Goal: Find contact information: Find contact information

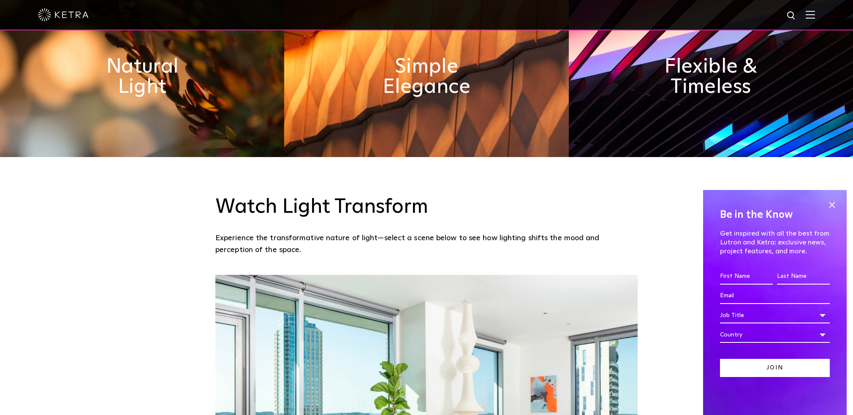
scroll to position [676, 0]
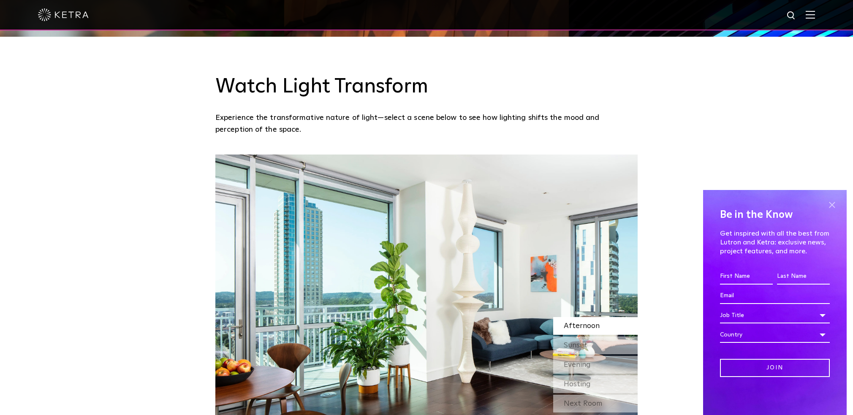
click at [835, 204] on span at bounding box center [832, 205] width 13 height 13
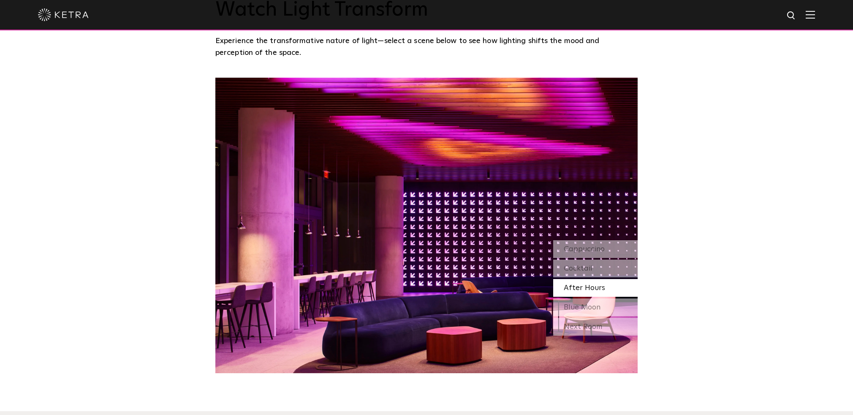
scroll to position [761, 0]
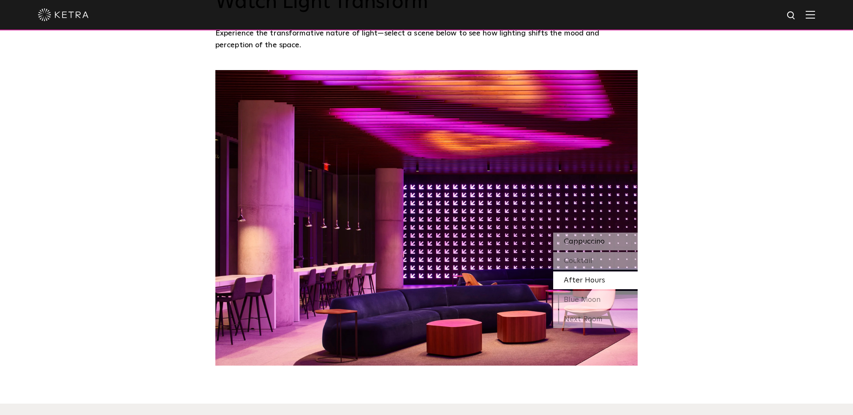
click at [586, 238] on span "Cappuccino" at bounding box center [584, 242] width 41 height 8
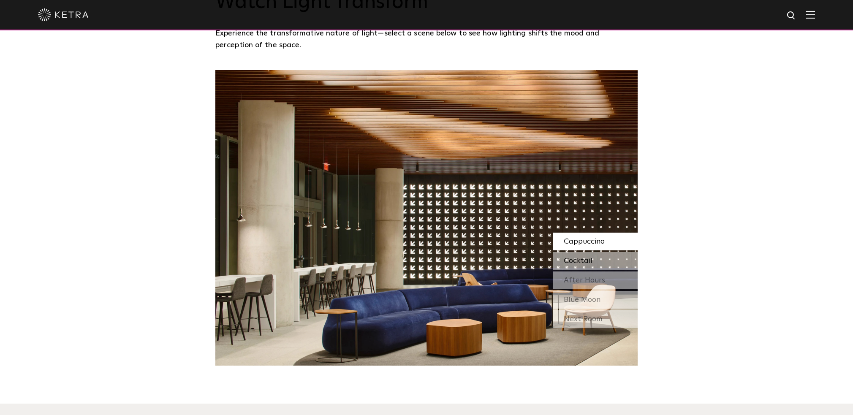
click at [594, 259] on div "Cocktail" at bounding box center [595, 261] width 85 height 18
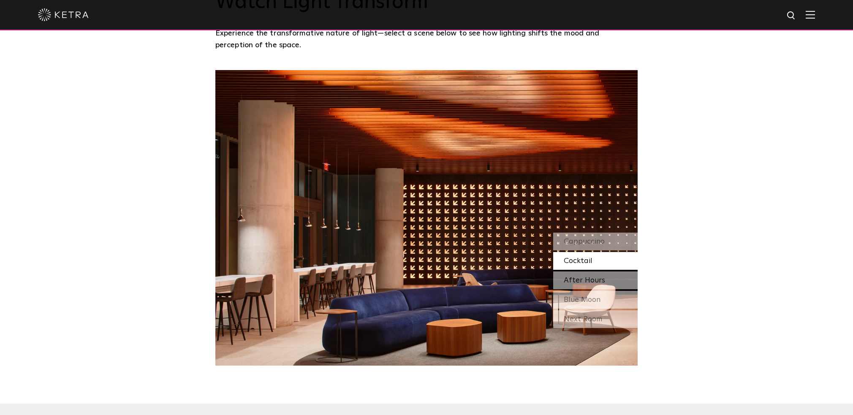
click at [597, 277] on span "After Hours" at bounding box center [584, 281] width 41 height 8
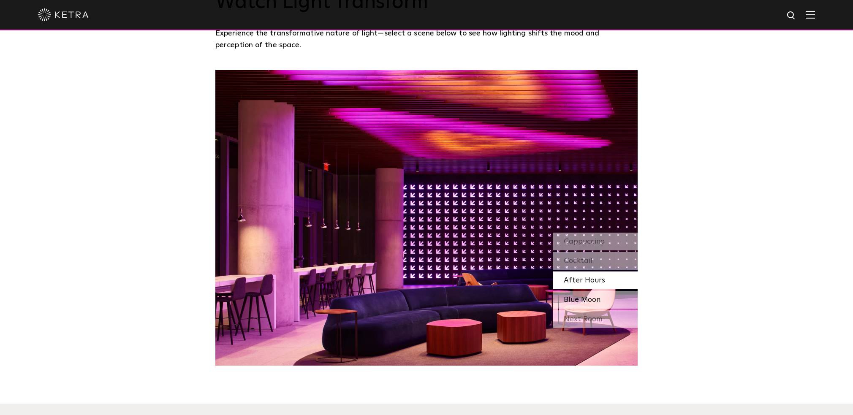
click at [606, 299] on div "Blue Moon" at bounding box center [595, 300] width 85 height 18
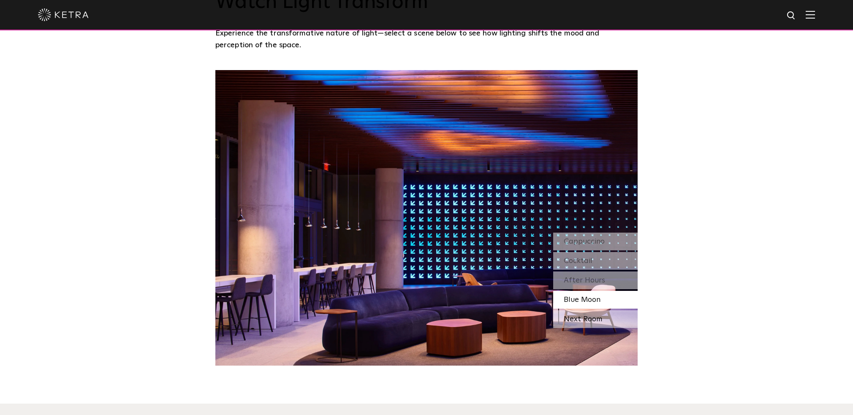
click at [602, 314] on div "Next Room" at bounding box center [595, 320] width 85 height 18
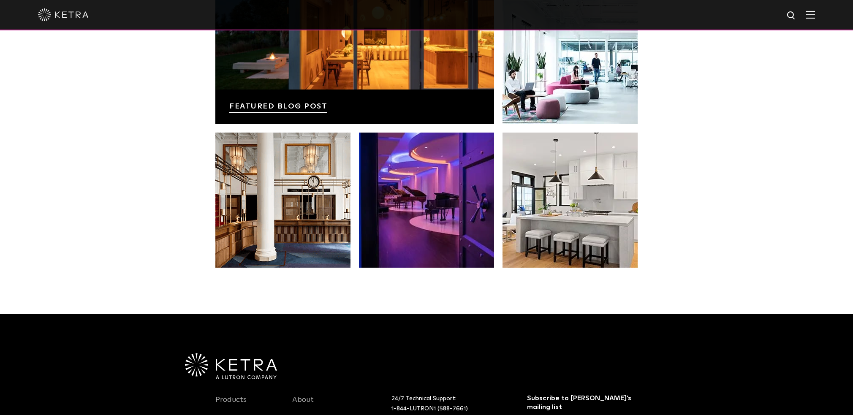
scroll to position [1775, 0]
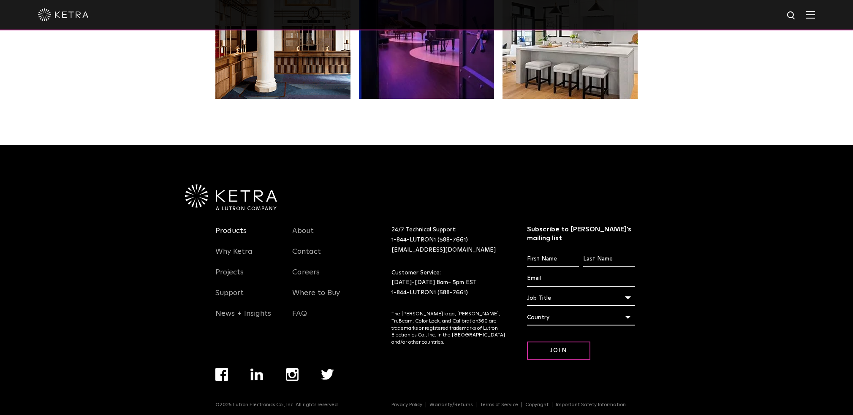
click at [232, 234] on link "Products" at bounding box center [230, 235] width 31 height 19
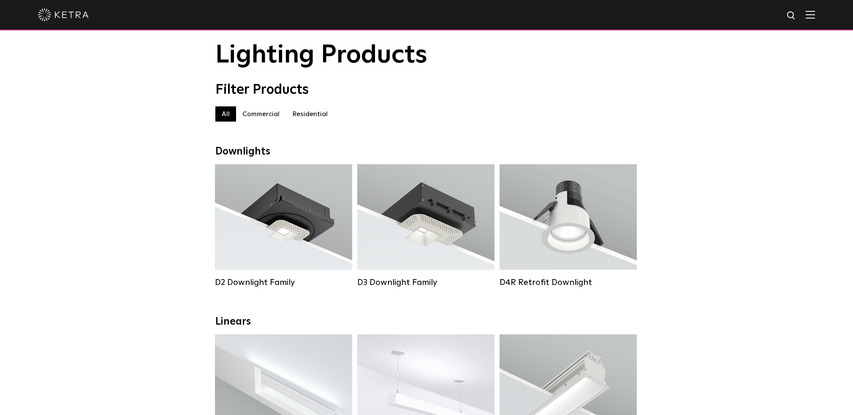
scroll to position [42, 0]
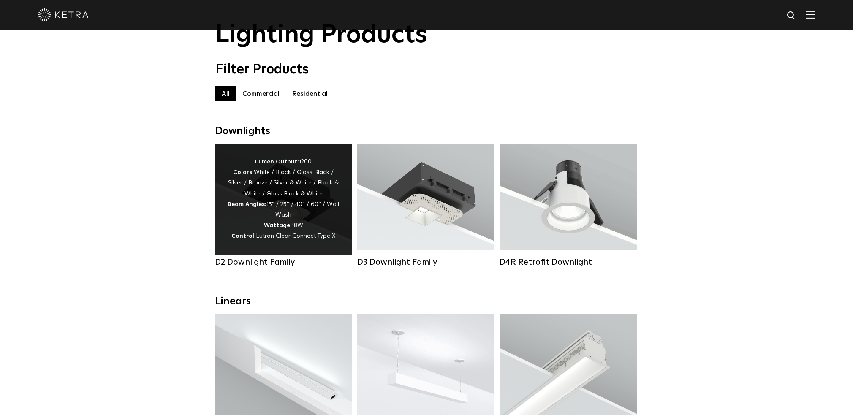
click at [314, 204] on div "Lumen Output: 1200 Colors: White / Black / Gloss Black / Silver / Bronze / Silv…" at bounding box center [284, 199] width 112 height 85
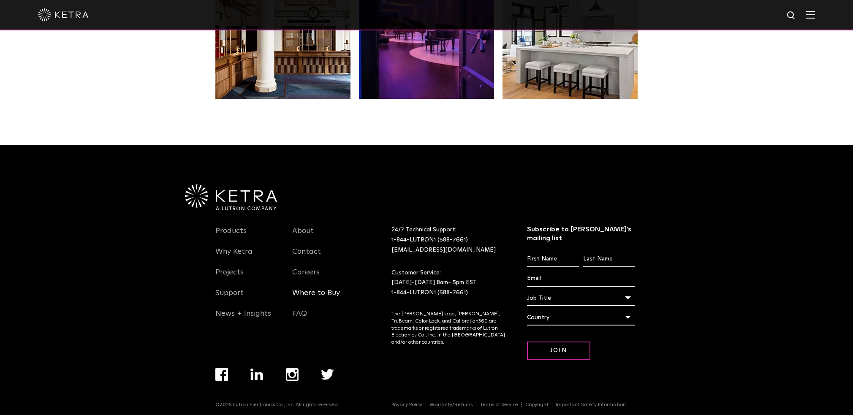
click at [326, 295] on link "Where to Buy" at bounding box center [316, 298] width 48 height 19
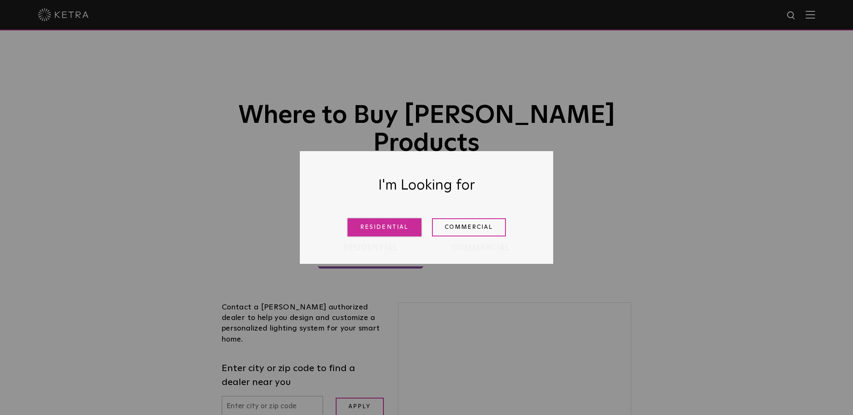
click at [369, 226] on link "Residential" at bounding box center [385, 227] width 74 height 18
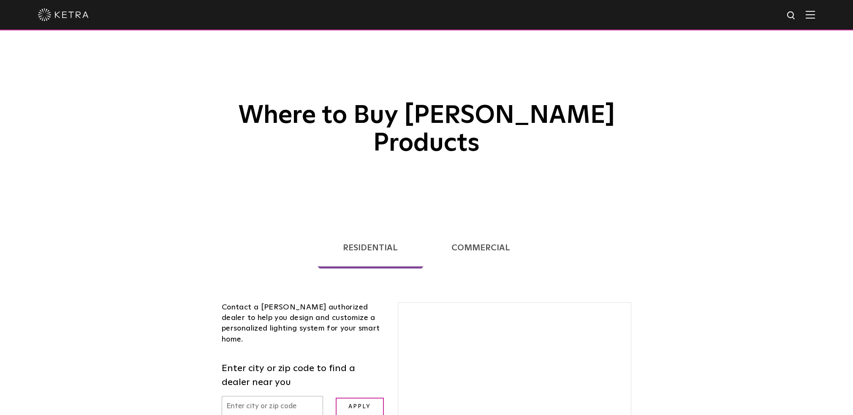
scroll to position [367, 0]
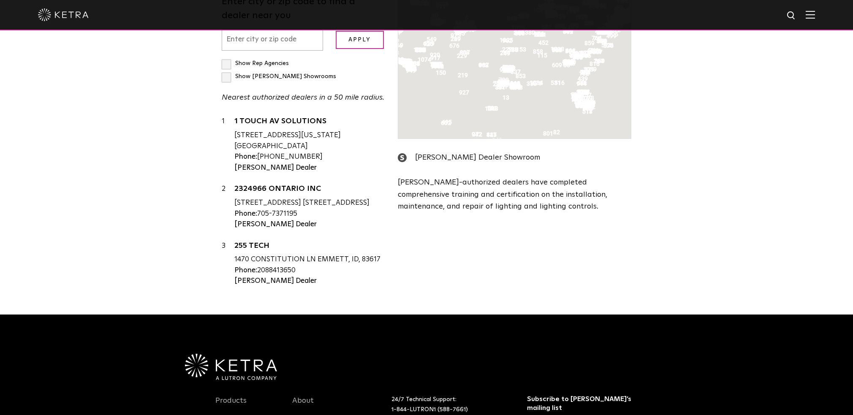
click at [280, 51] on input "text" at bounding box center [272, 40] width 101 height 22
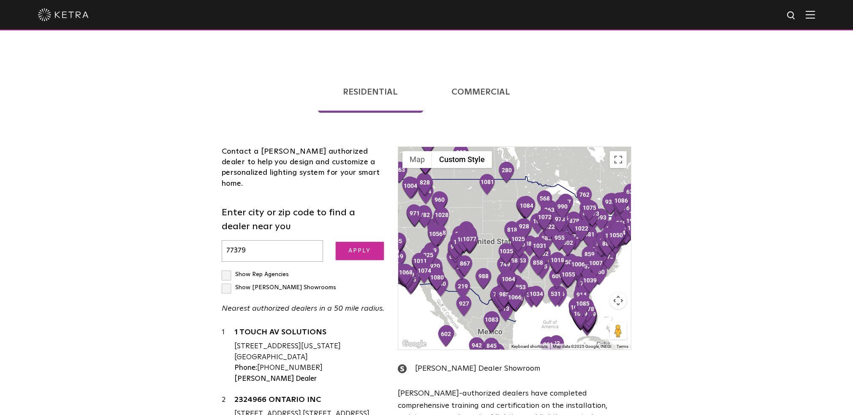
type input "77379"
click at [353, 242] on input "Apply" at bounding box center [360, 251] width 48 height 18
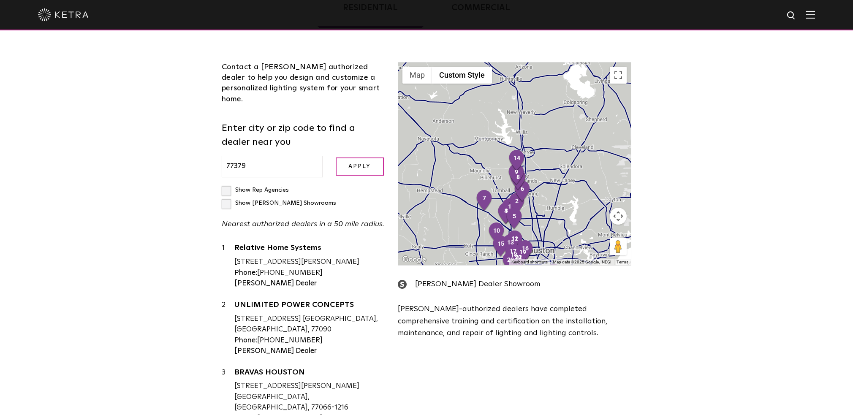
scroll to position [71, 0]
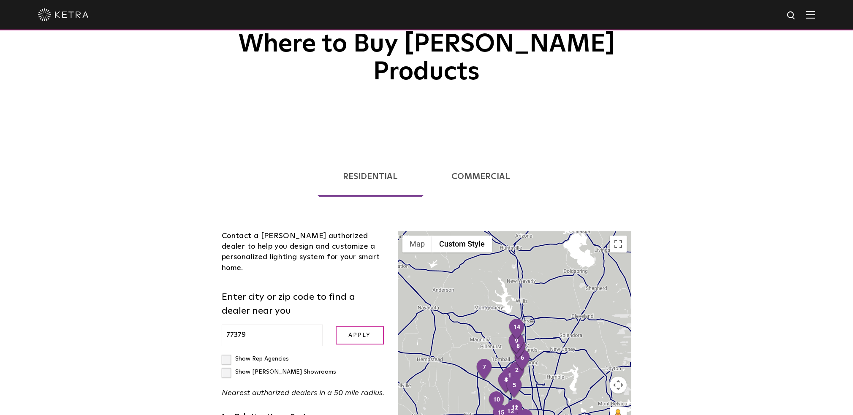
click at [469, 156] on link "Commercial" at bounding box center [481, 176] width 110 height 41
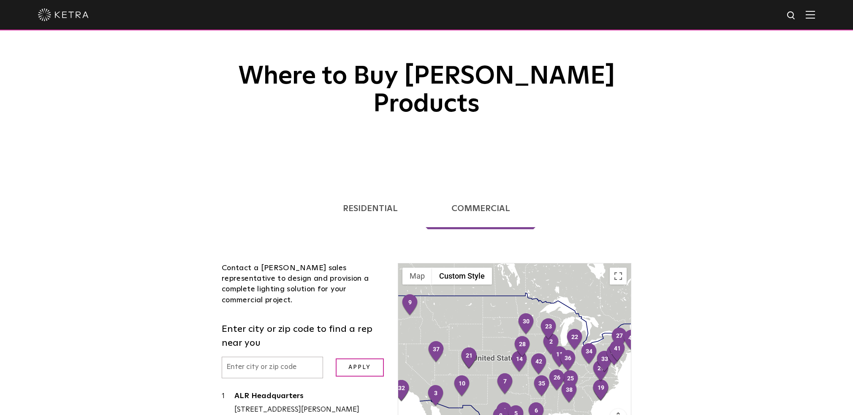
scroll to position [38, 0]
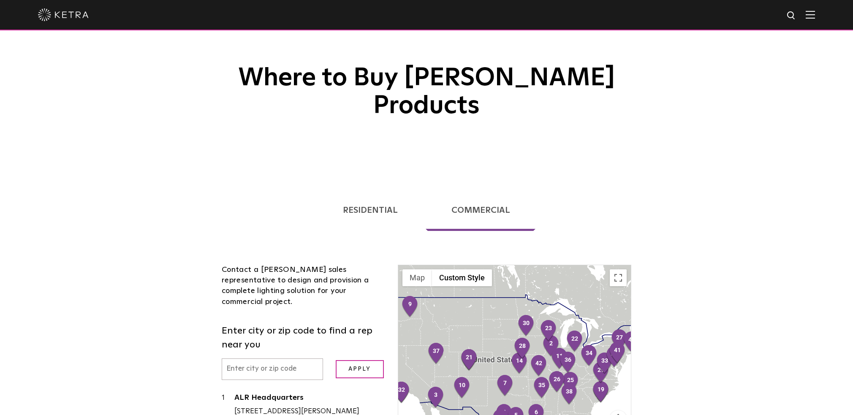
click at [376, 190] on link "Residential" at bounding box center [371, 210] width 106 height 41
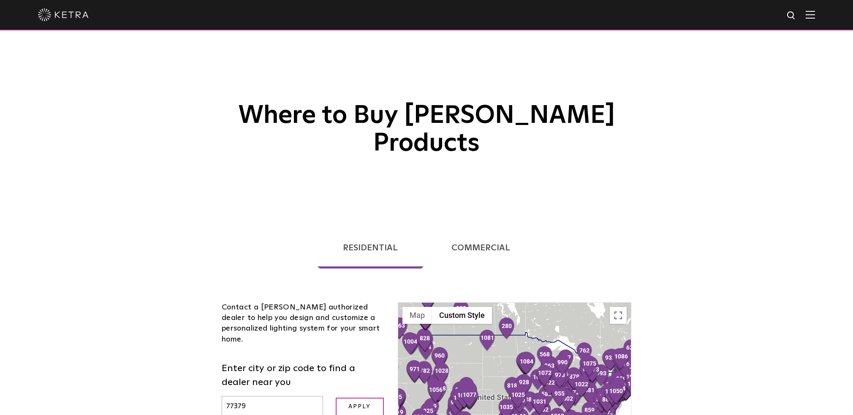
click at [815, 16] on img at bounding box center [810, 15] width 9 height 8
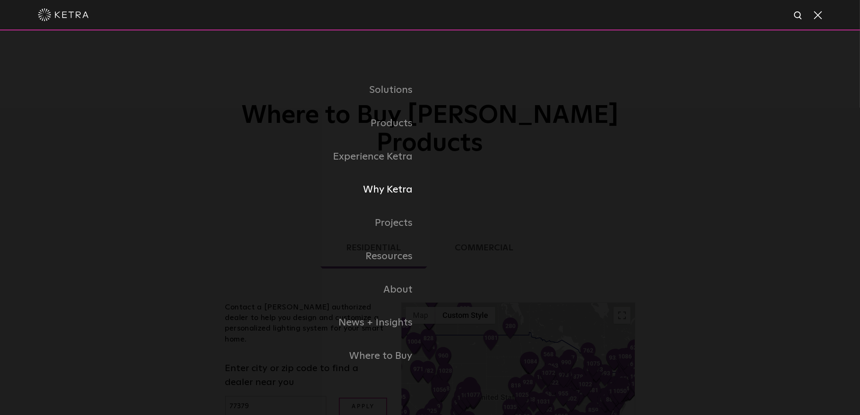
click at [396, 187] on link "Why Ketra" at bounding box center [324, 189] width 211 height 33
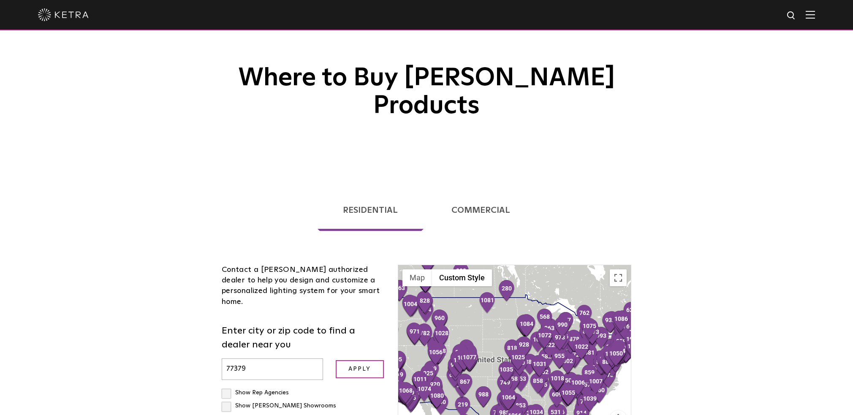
scroll to position [207, 0]
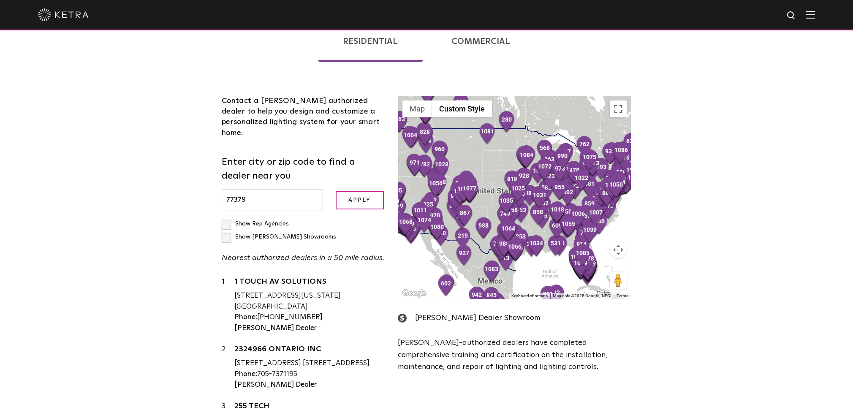
click at [226, 221] on label "Show Rep Agencies" at bounding box center [255, 224] width 67 height 6
click at [226, 218] on input "Show Rep Agencies" at bounding box center [224, 220] width 5 height 5
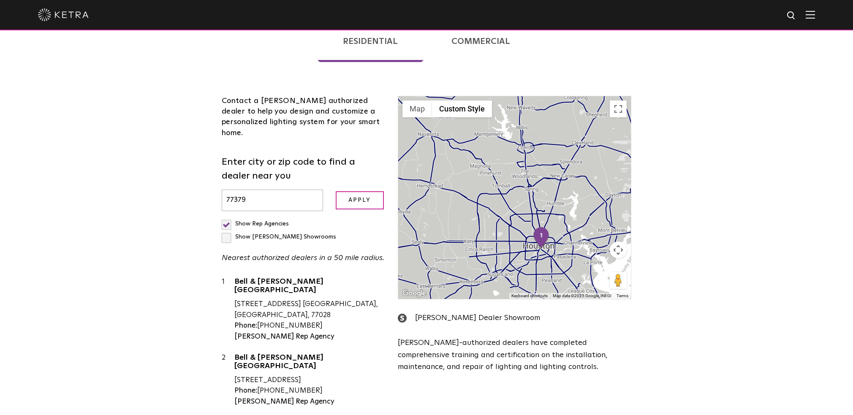
click at [476, 337] on p "[PERSON_NAME]-authorized dealers have completed comprehensive training and cert…" at bounding box center [515, 355] width 234 height 36
click at [458, 312] on div "[PERSON_NAME] Dealer Showroom" at bounding box center [515, 318] width 234 height 12
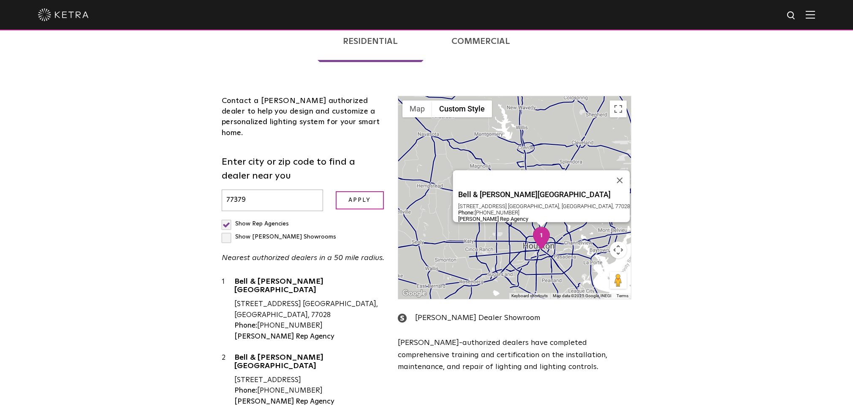
click at [537, 227] on img "1" at bounding box center [542, 238] width 18 height 23
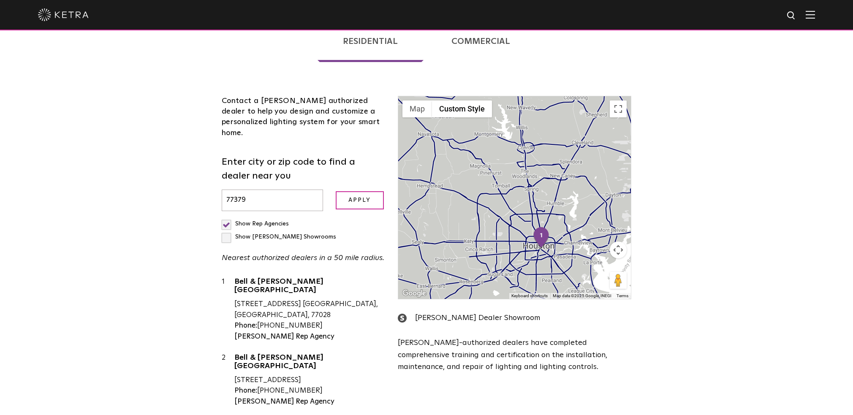
click at [228, 221] on label "Show Rep Agencies" at bounding box center [255, 224] width 67 height 6
click at [227, 218] on input "Show Rep Agencies" at bounding box center [224, 220] width 5 height 5
checkbox input "false"
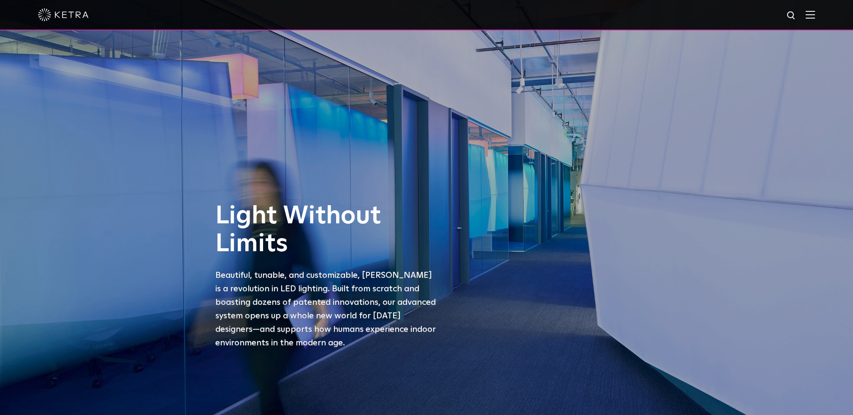
click at [815, 17] on img at bounding box center [810, 15] width 9 height 8
